Goal: Task Accomplishment & Management: Manage account settings

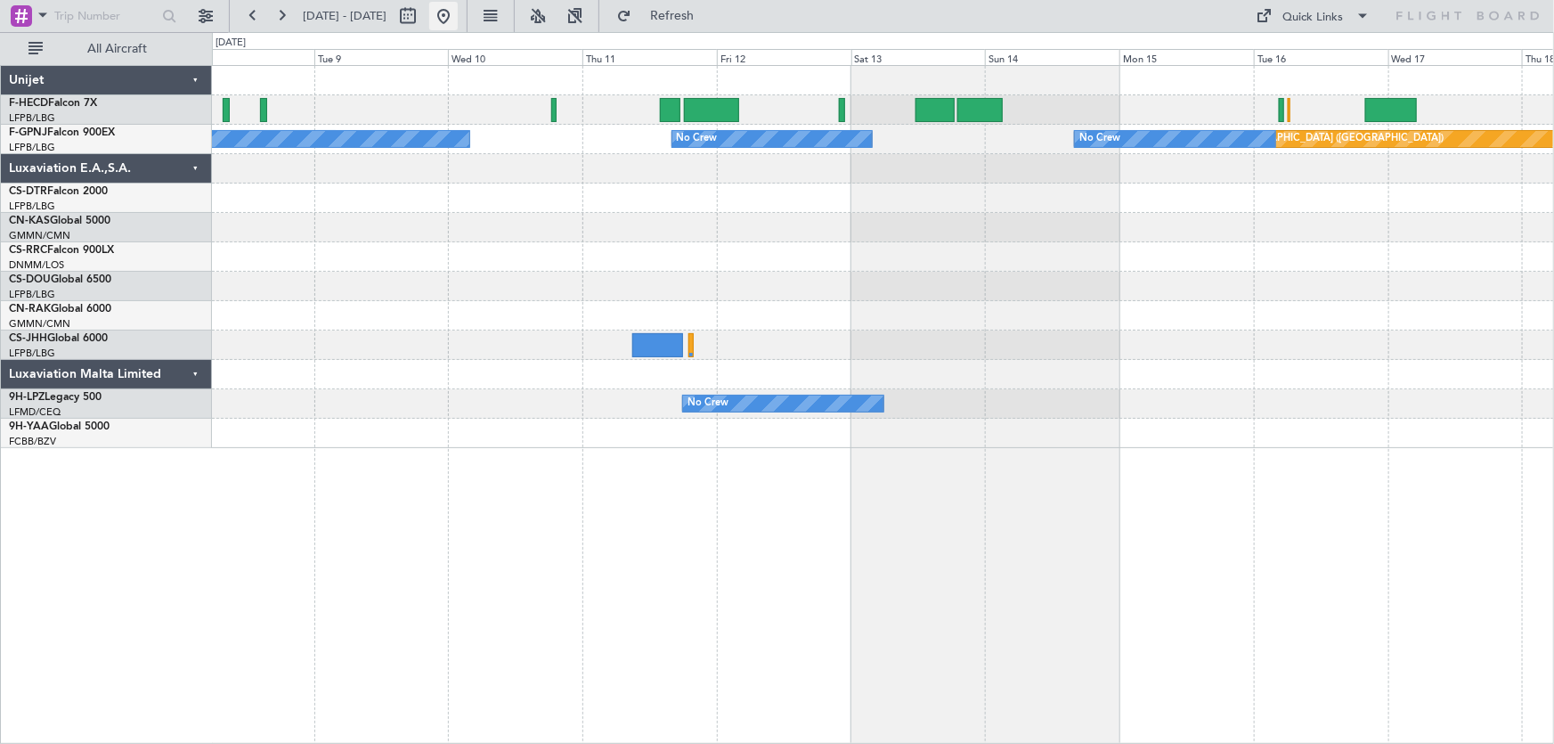
click at [458, 10] on button at bounding box center [443, 16] width 28 height 28
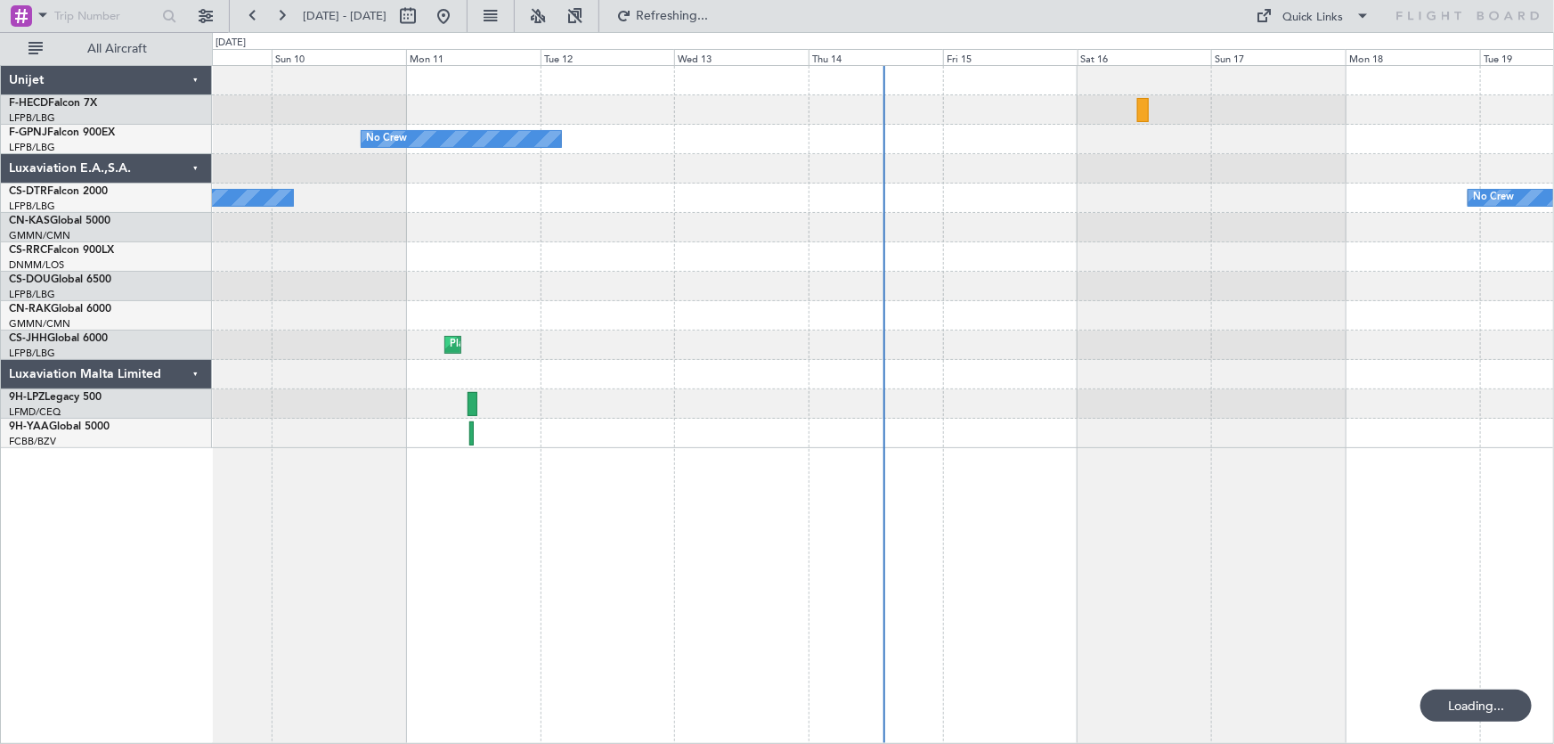
click at [562, 240] on div "No Crew No Crew No Crew No Crew Planned Maint [GEOGRAPHIC_DATA] ([GEOGRAPHIC_DA…" at bounding box center [883, 257] width 1342 height 382
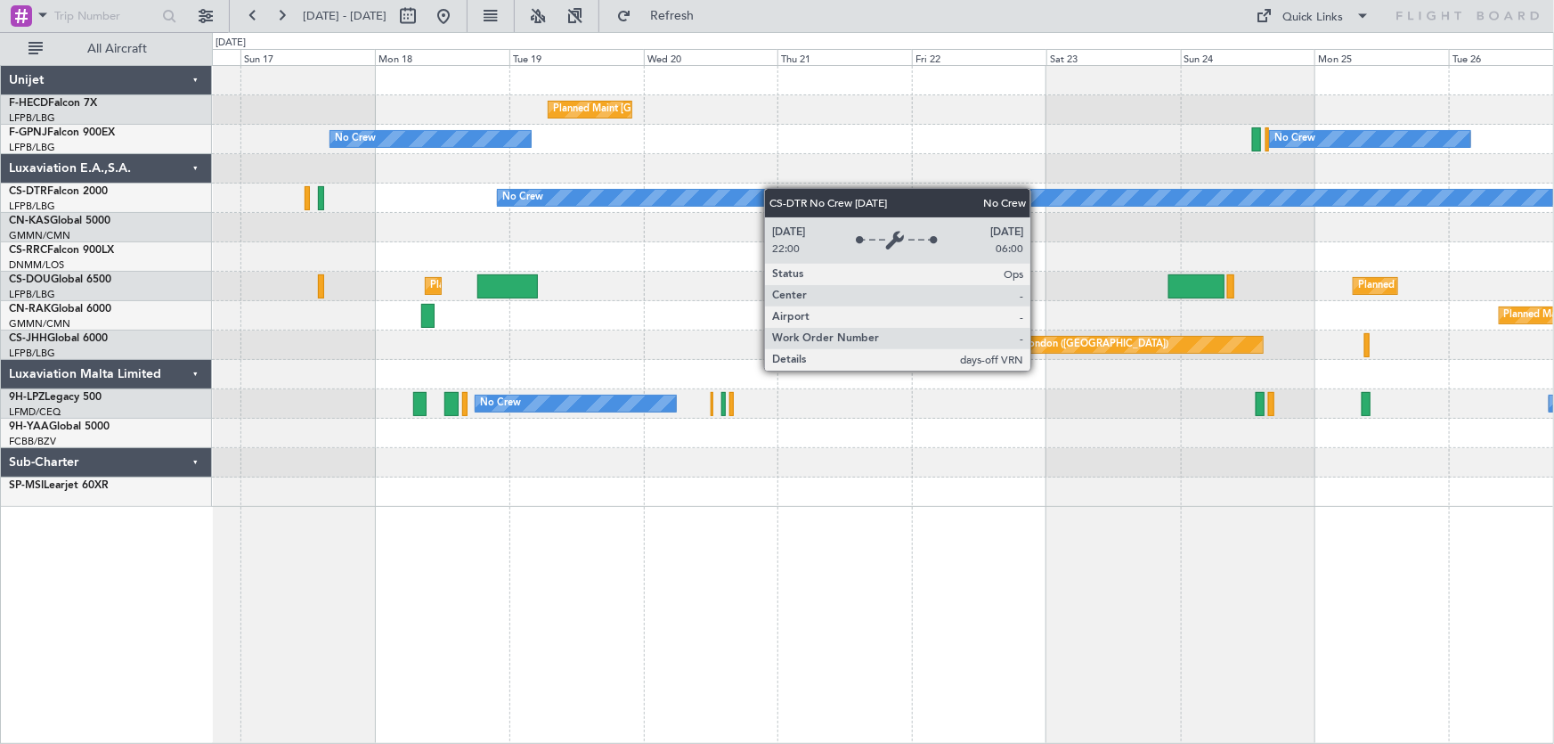
click at [598, 194] on div "Planned Maint [GEOGRAPHIC_DATA] ([GEOGRAPHIC_DATA]) No Crew No Crew No Crew Pla…" at bounding box center [883, 286] width 1342 height 441
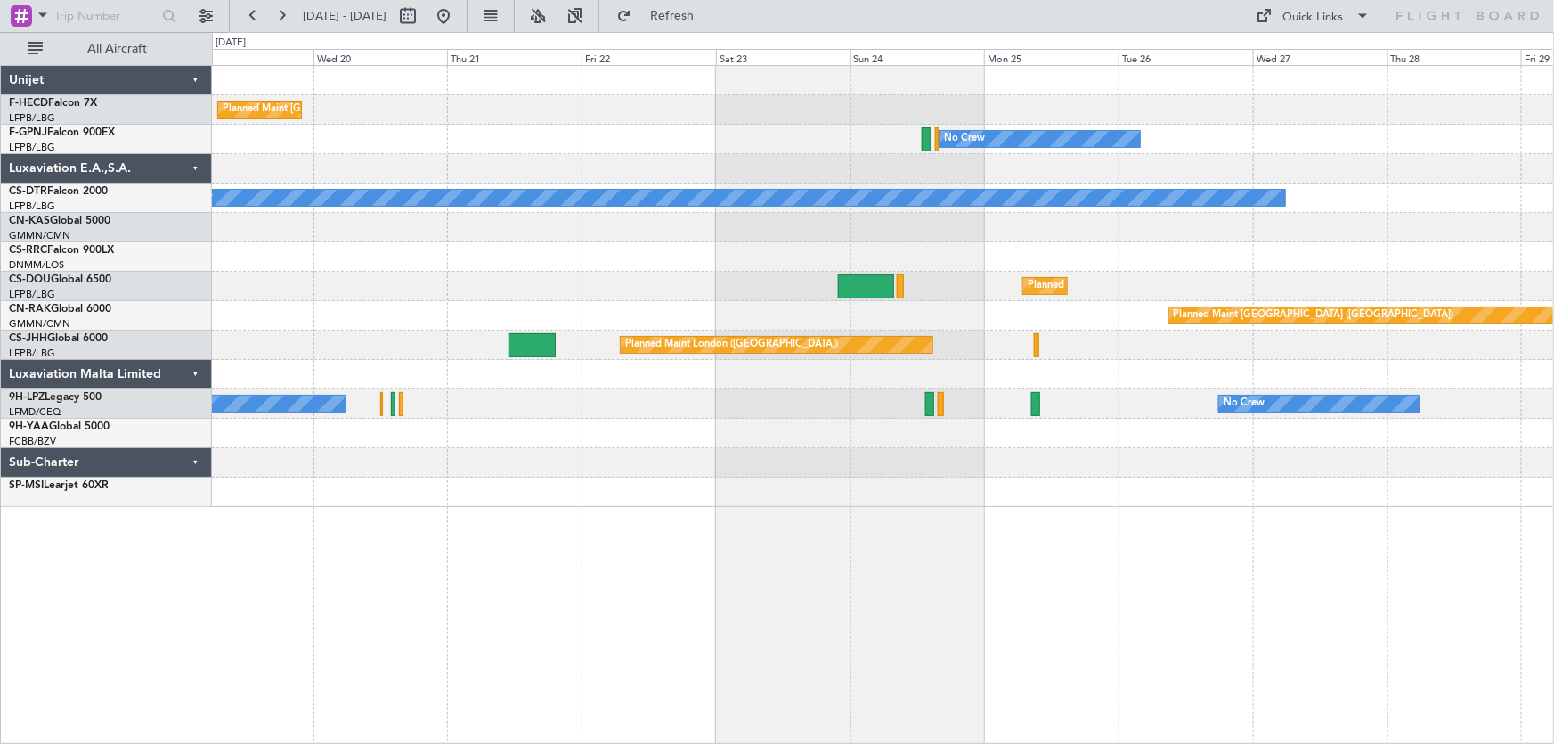
click at [1168, 253] on div "Planned Maint [GEOGRAPHIC_DATA] ([GEOGRAPHIC_DATA]) No Crew No Crew No Crew No …" at bounding box center [883, 286] width 1342 height 441
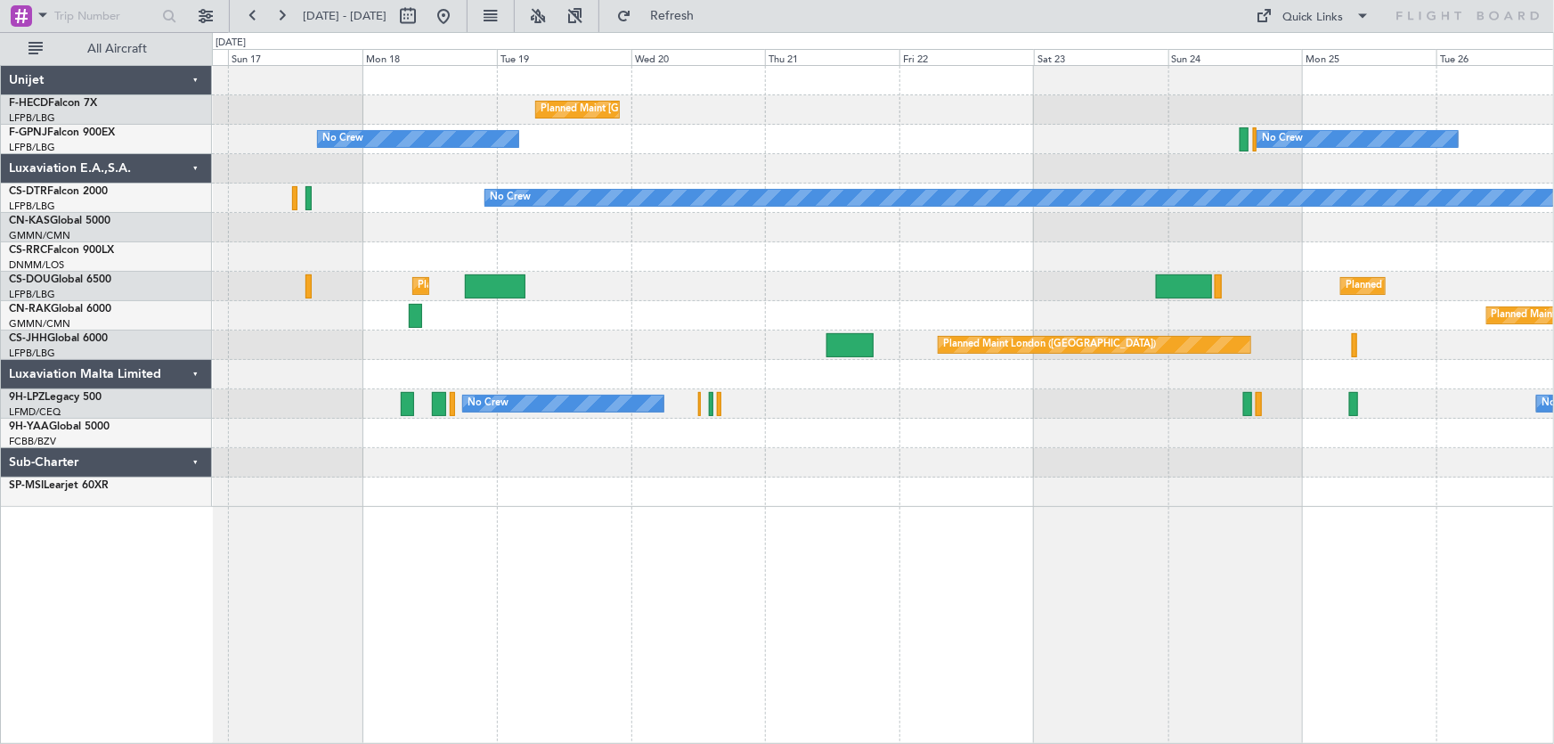
click at [897, 259] on div "Planned Maint Lagos ([PERSON_NAME])" at bounding box center [883, 256] width 1342 height 29
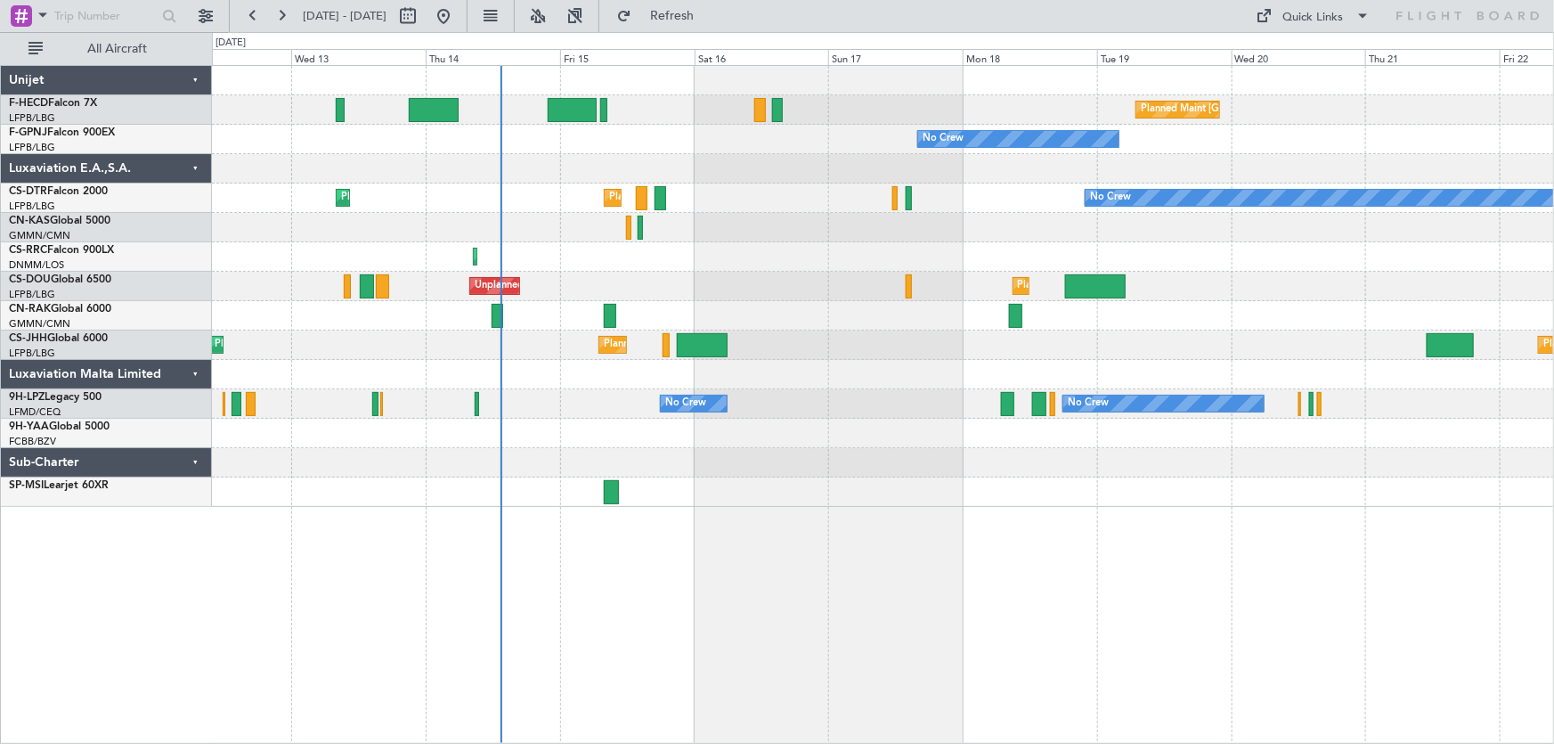
click at [785, 244] on div "Planned Maint Lagos ([PERSON_NAME])" at bounding box center [883, 256] width 1342 height 29
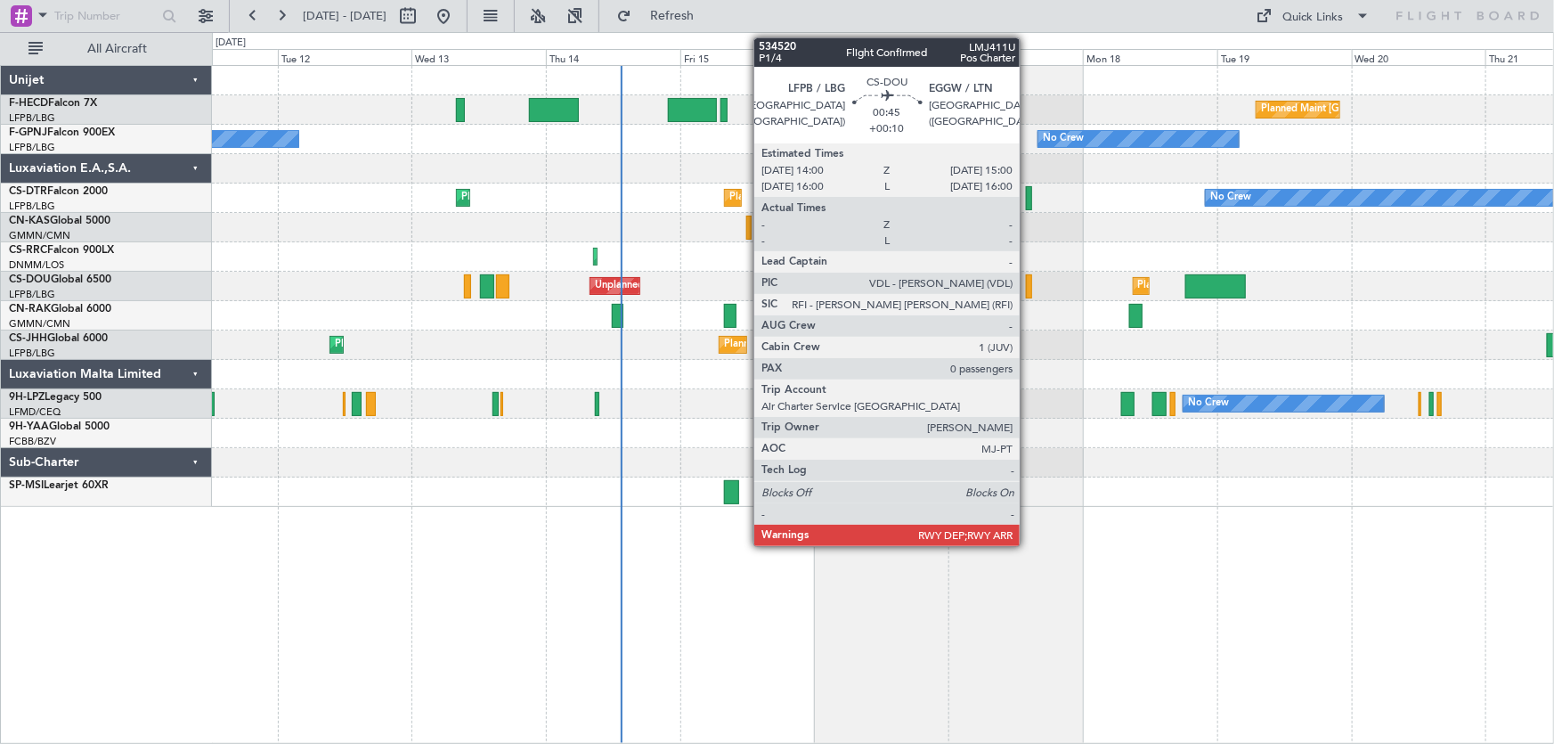
click at [1028, 284] on div at bounding box center [1029, 286] width 6 height 24
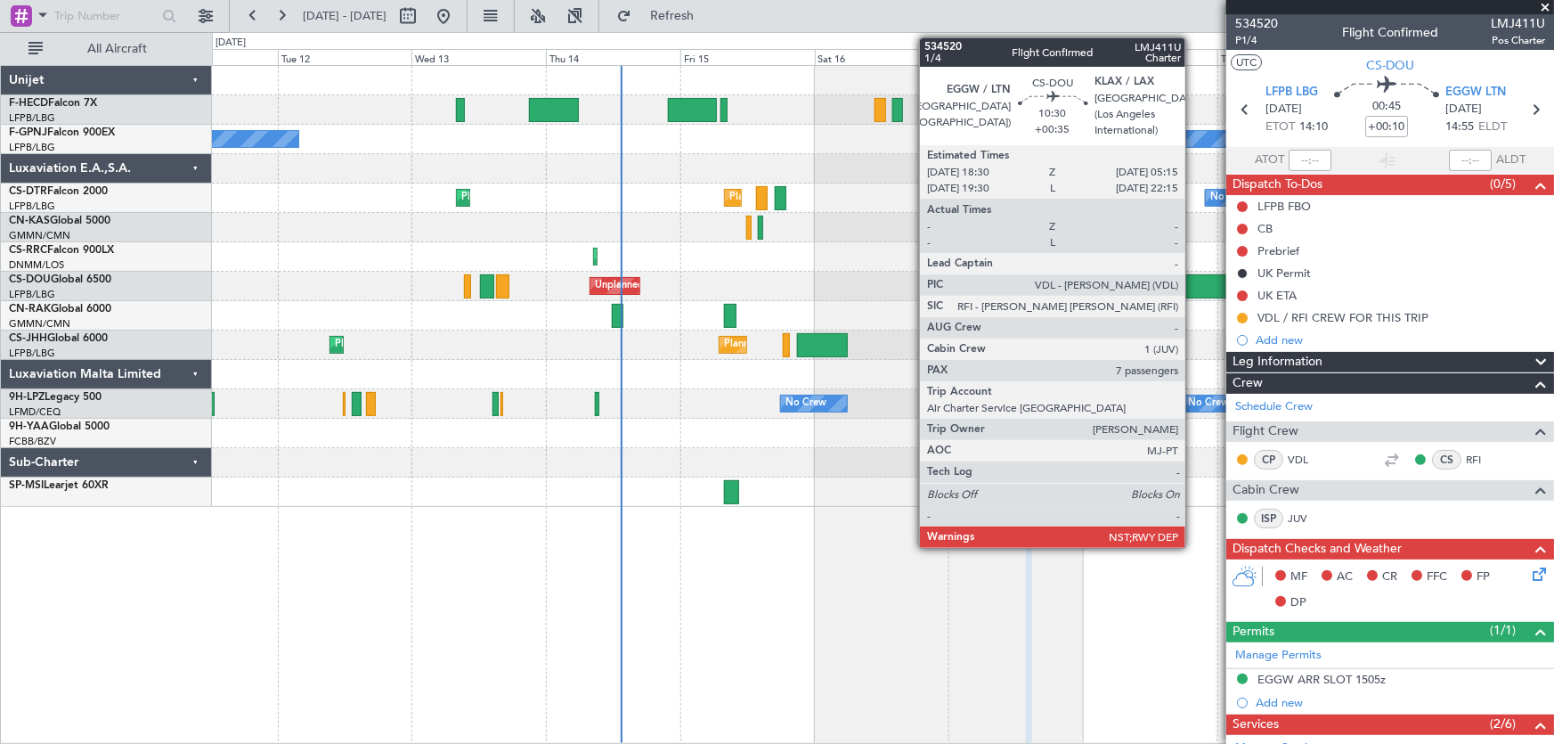
click at [1198, 276] on div at bounding box center [1215, 286] width 61 height 24
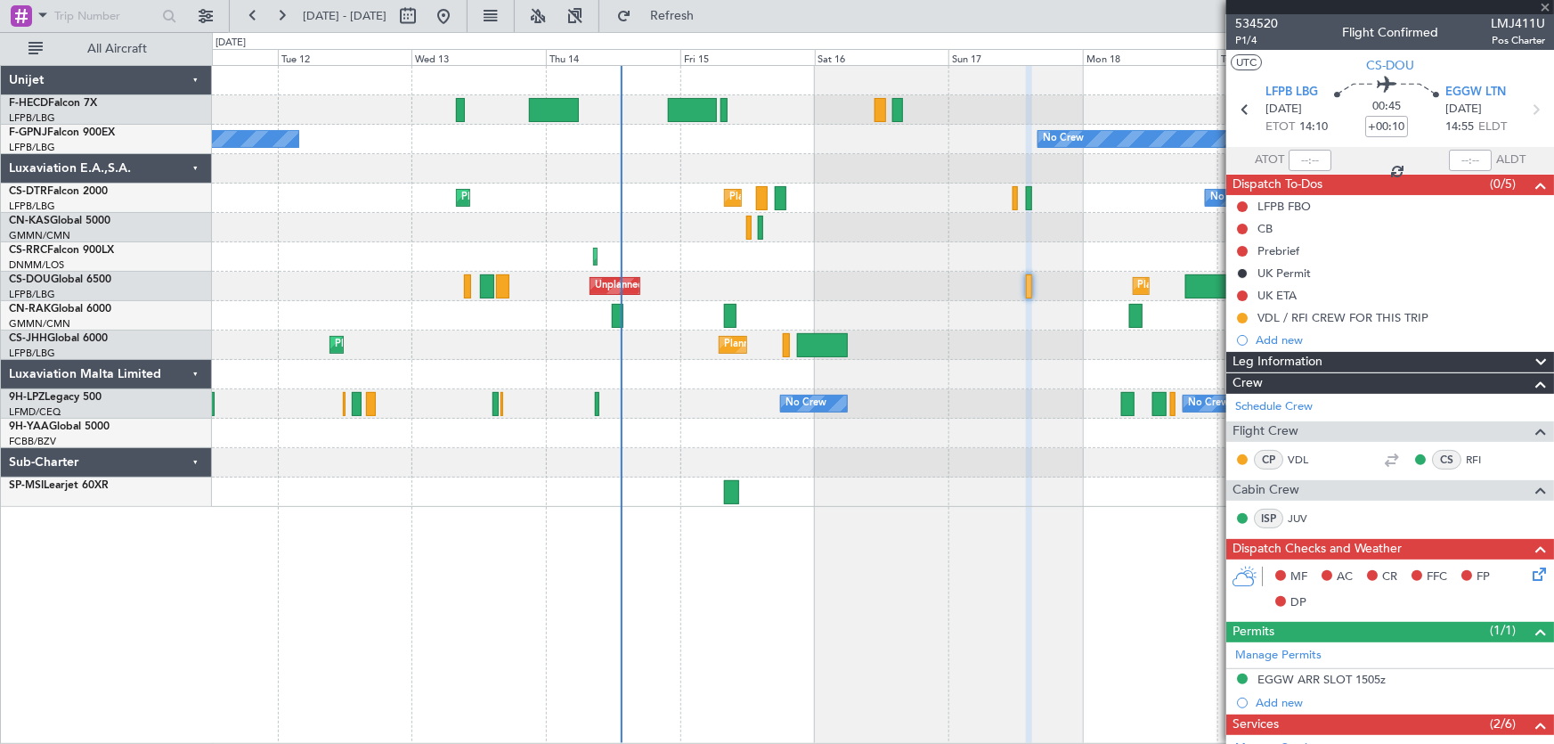
type input "+00:35"
type input "7"
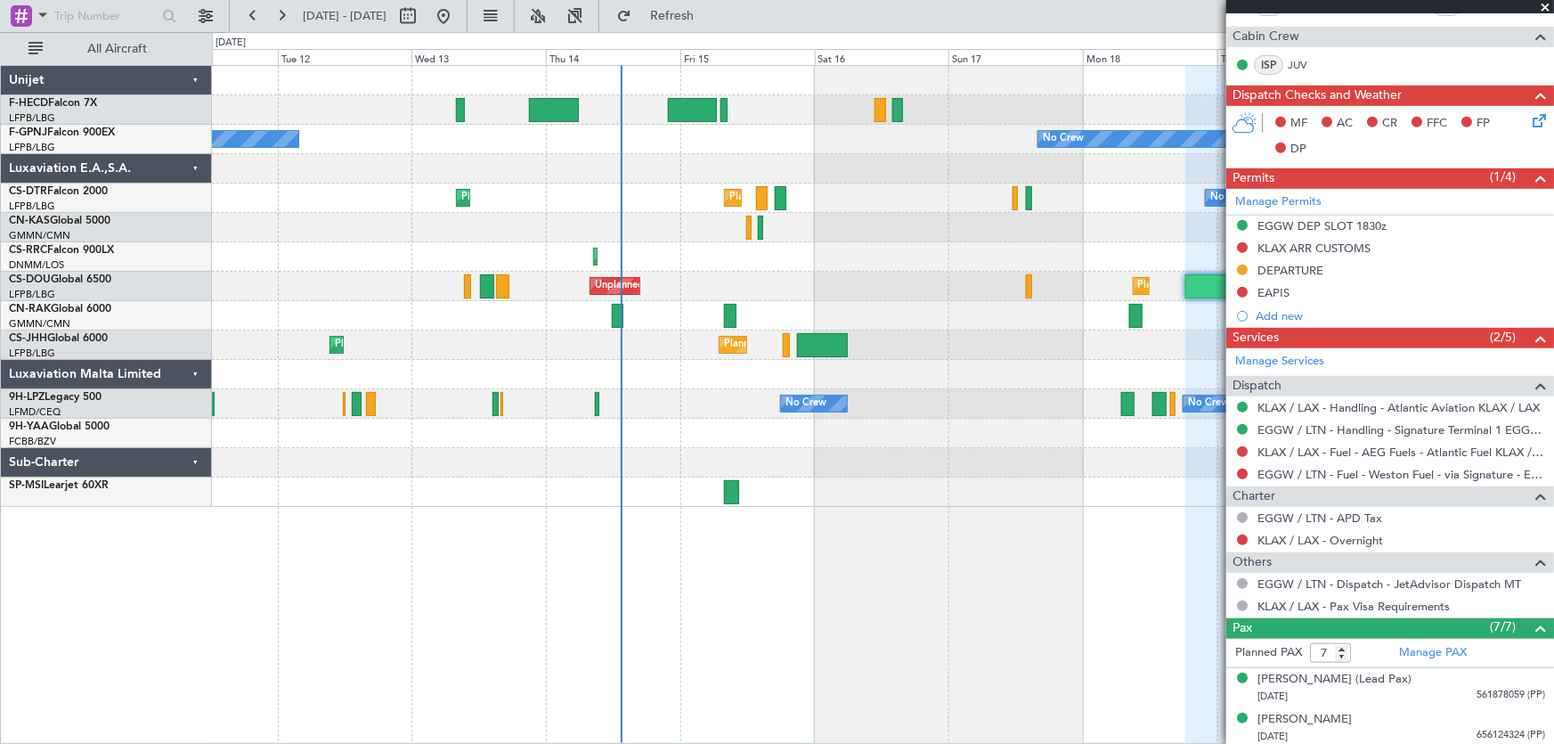
scroll to position [524, 0]
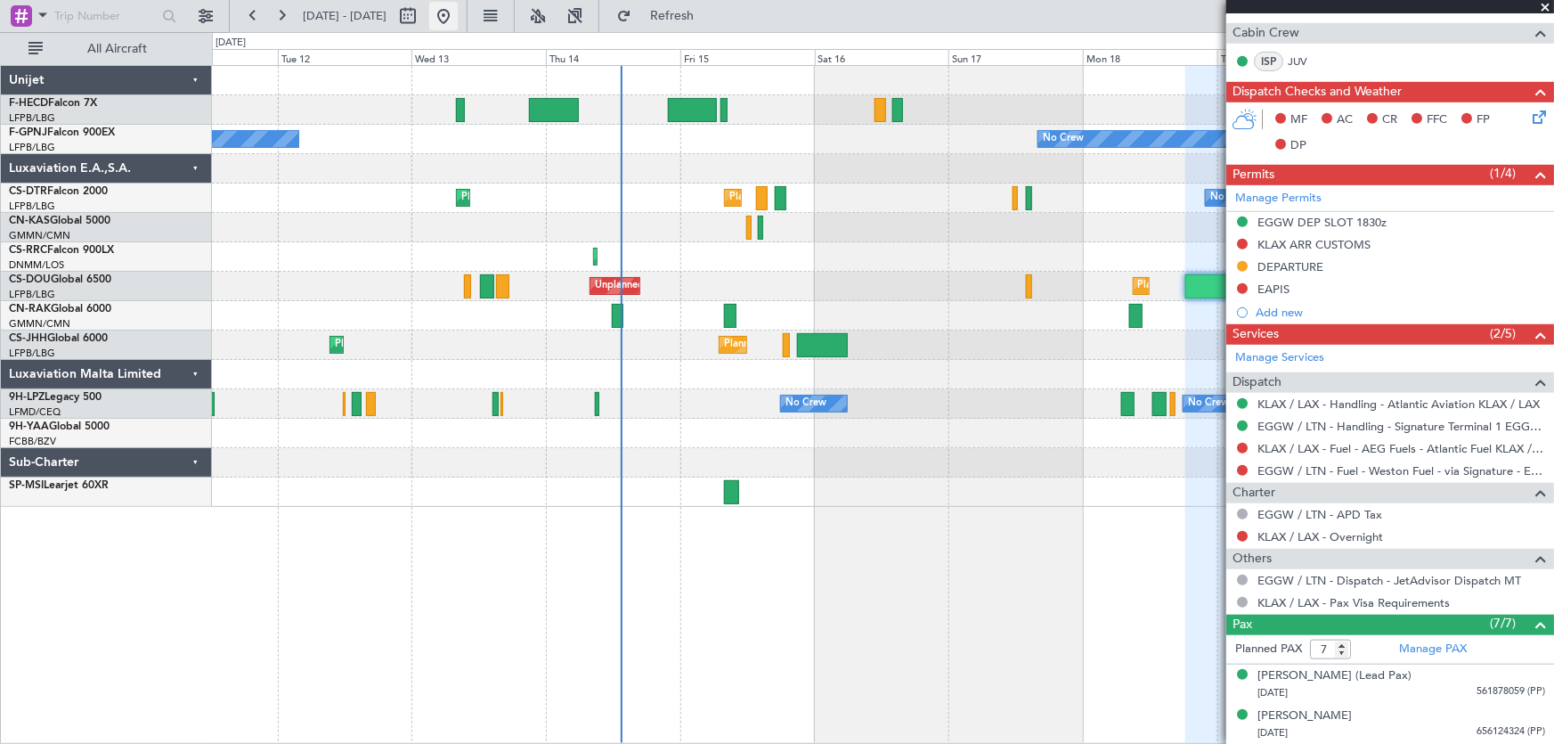
click at [458, 4] on button at bounding box center [443, 16] width 28 height 28
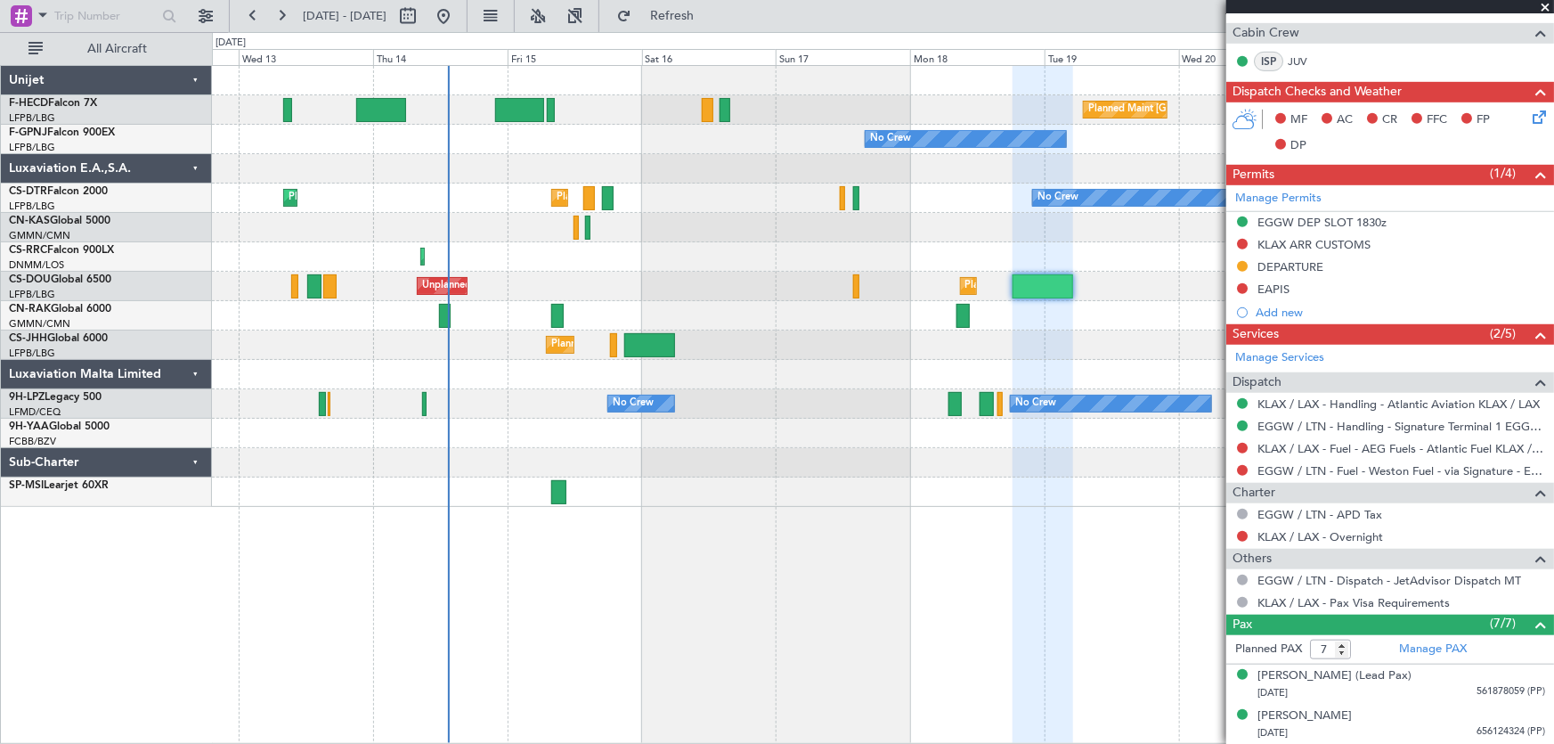
click at [362, 253] on div "Planned Maint [GEOGRAPHIC_DATA] ([GEOGRAPHIC_DATA]) No Crew No Crew No Crew No …" at bounding box center [883, 286] width 1342 height 441
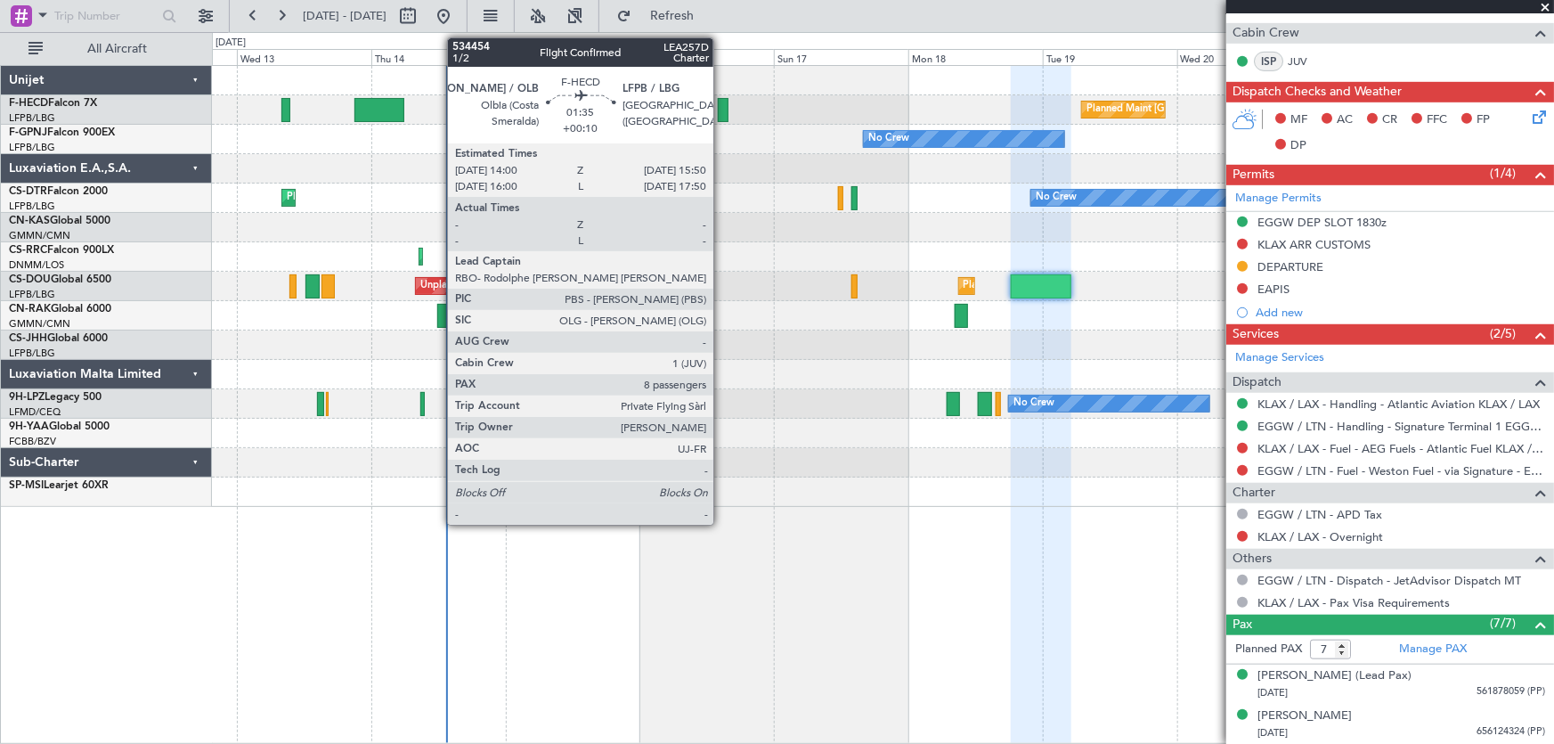
click at [721, 106] on div at bounding box center [723, 110] width 11 height 24
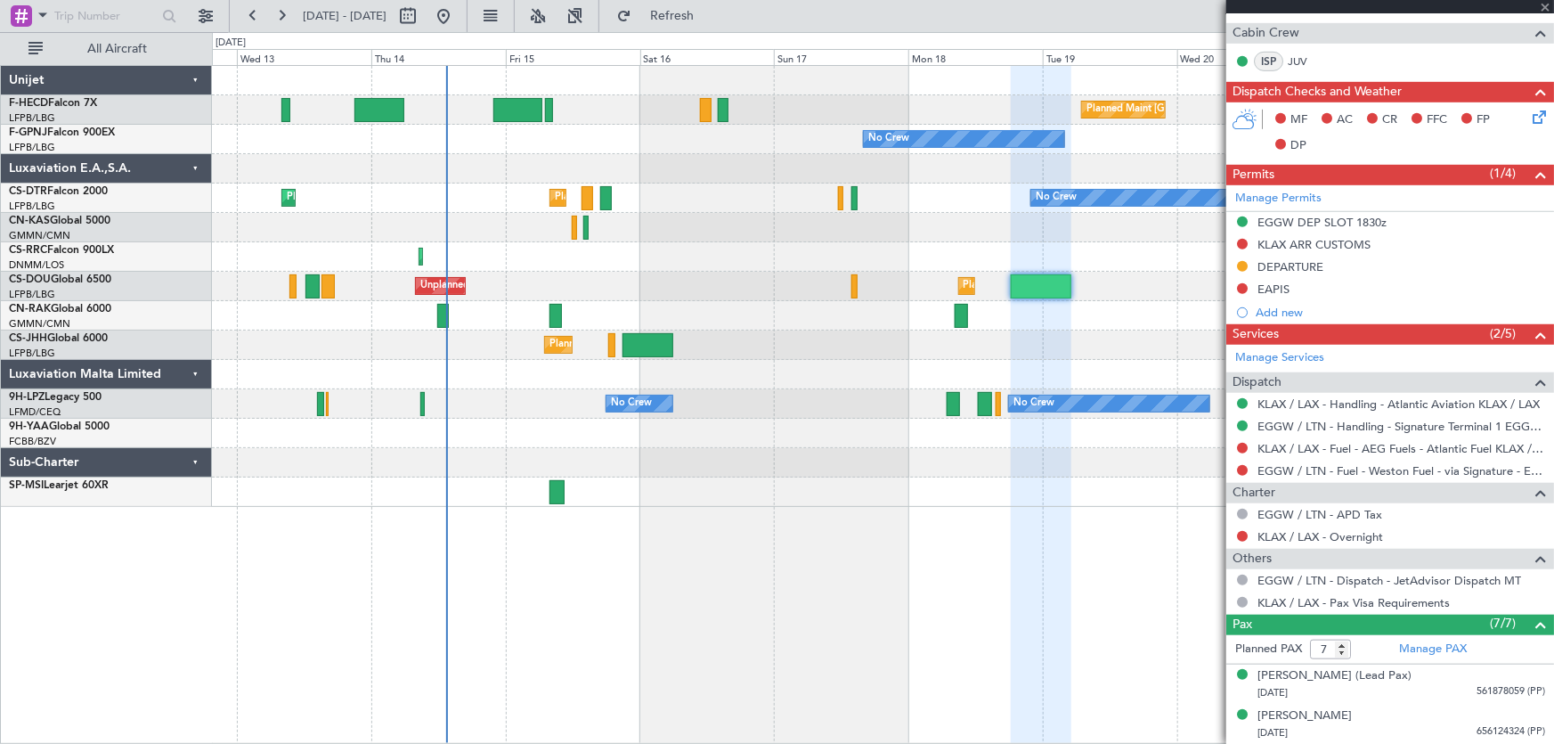
type input "+00:10"
type input "8"
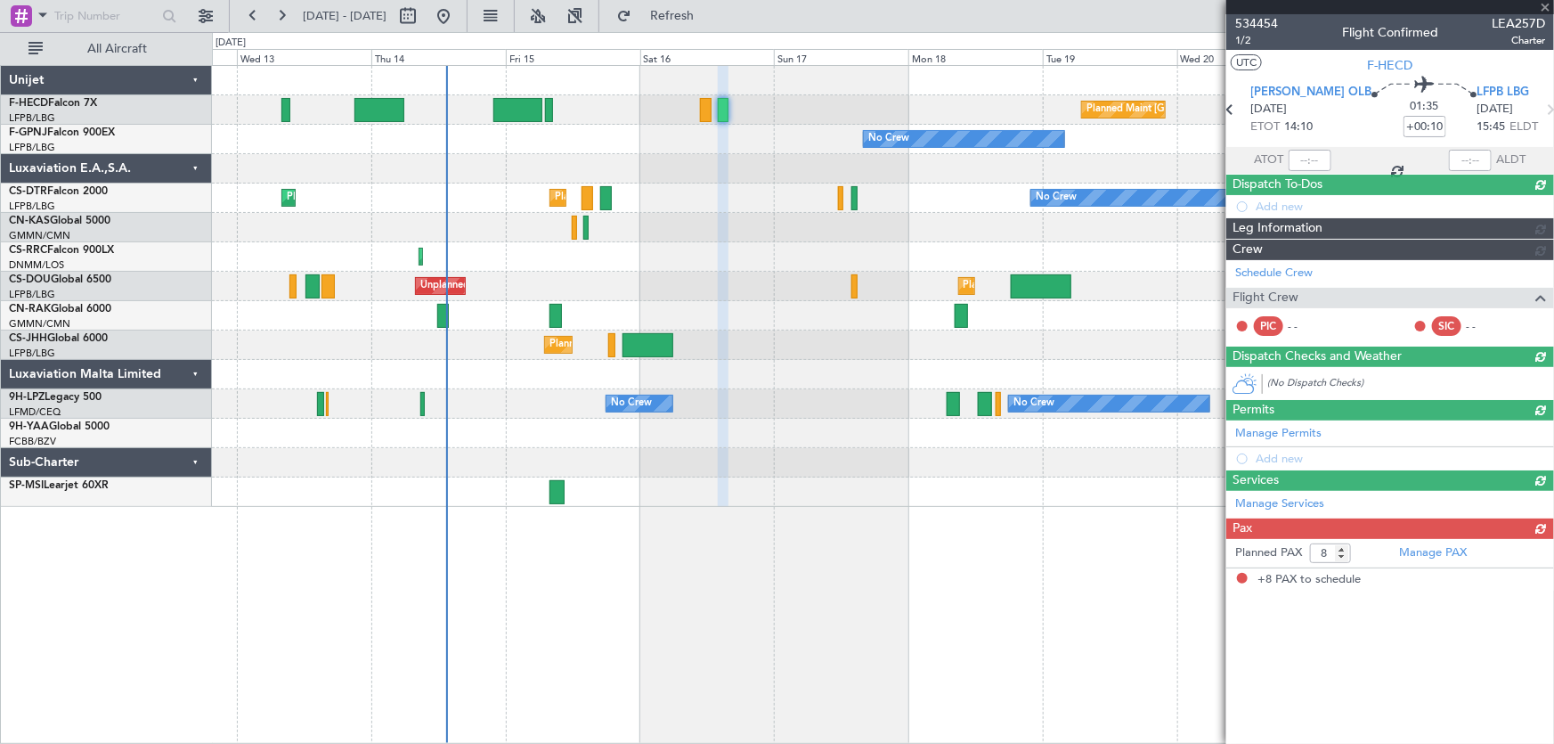
scroll to position [0, 0]
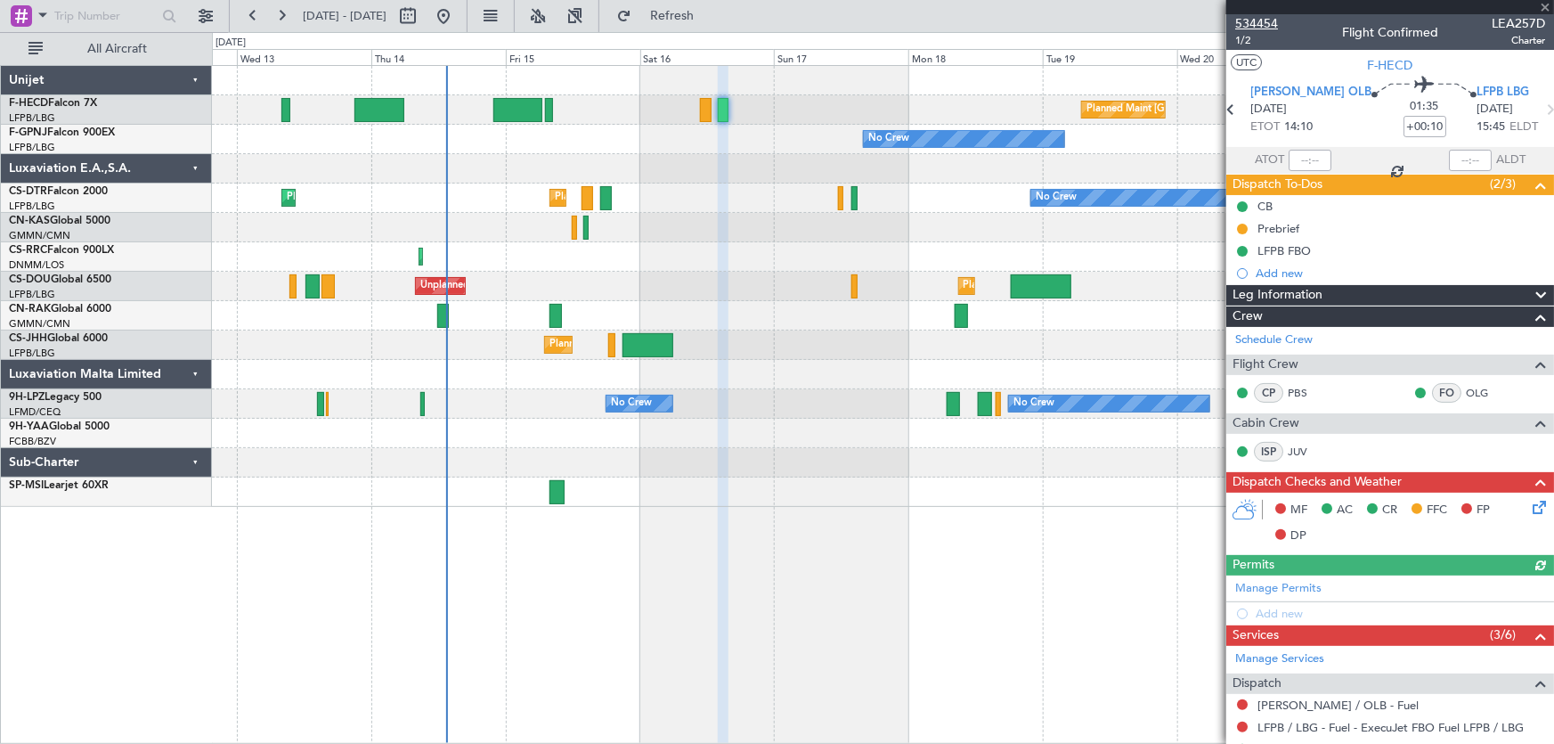
click at [1273, 19] on span "534454" at bounding box center [1256, 23] width 43 height 19
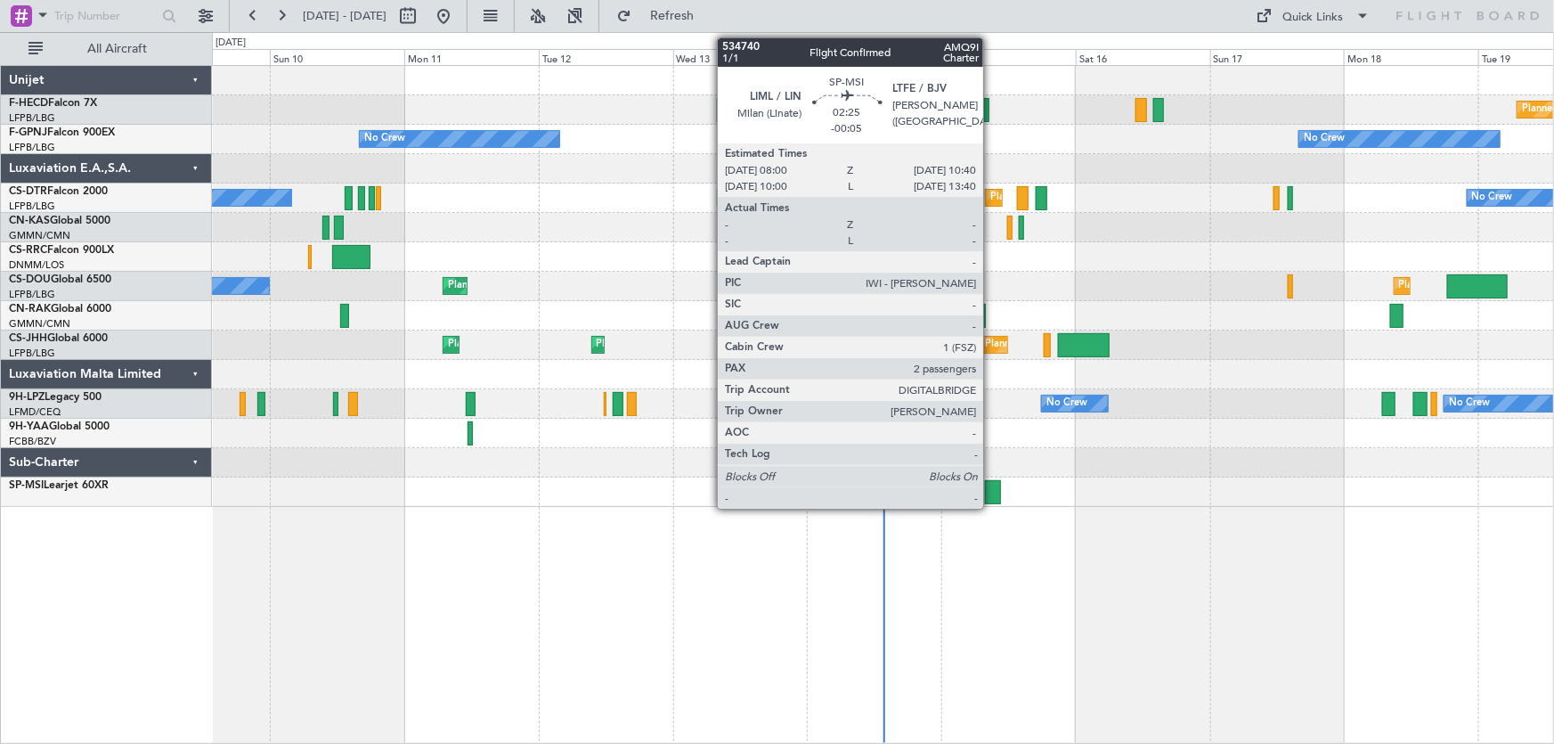
click at [991, 482] on div at bounding box center [992, 492] width 15 height 24
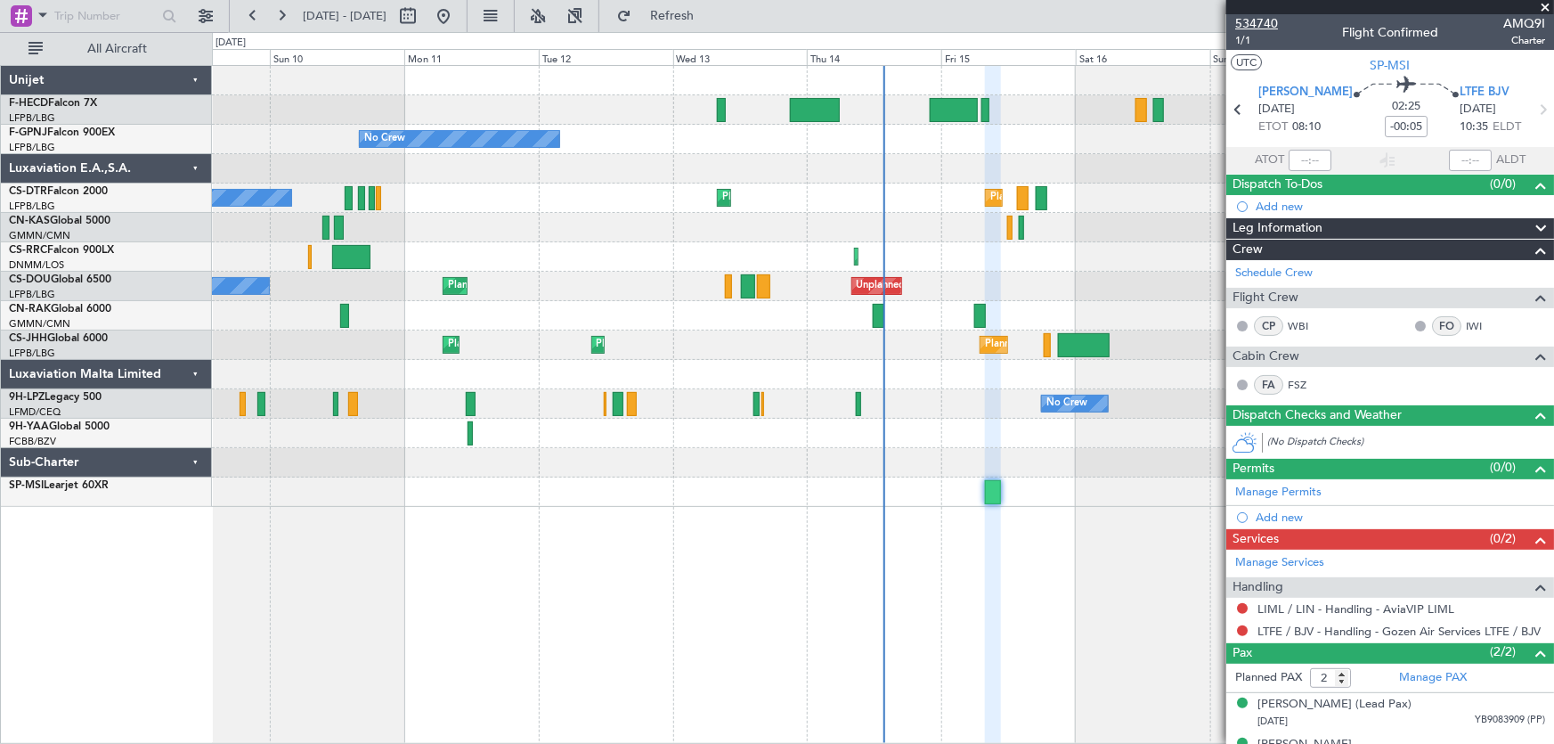
click at [1271, 20] on span "534740" at bounding box center [1256, 23] width 43 height 19
